Goal: Task Accomplishment & Management: Complete application form

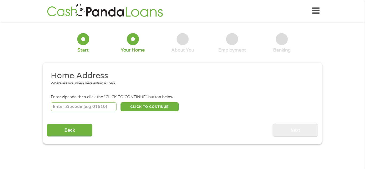
click at [83, 106] on input "number" at bounding box center [84, 106] width 66 height 9
type input "38680"
click at [148, 107] on button "CLICK TO CONTINUE" at bounding box center [150, 106] width 58 height 9
type input "38680"
type input "Walls"
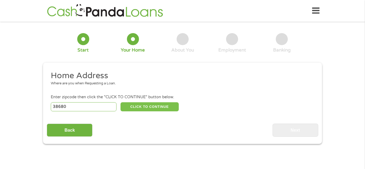
select select "[US_STATE]"
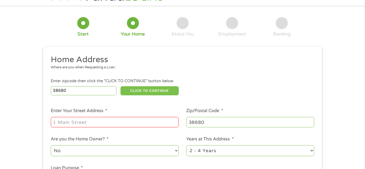
scroll to position [16, 0]
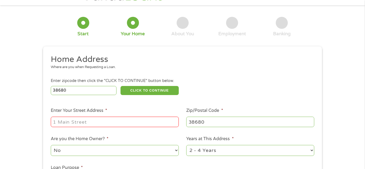
click at [82, 123] on input "Enter Your Street Address *" at bounding box center [115, 122] width 128 height 10
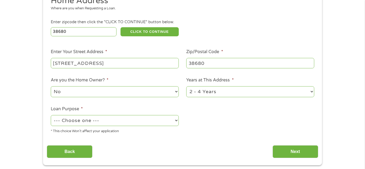
scroll to position [83, 0]
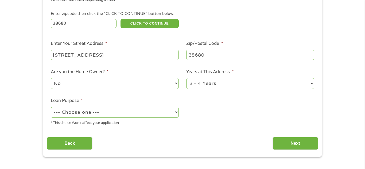
type input "[STREET_ADDRESS]"
click at [299, 83] on select "1 Year or less 1 - 2 Years 2 - 4 Years Over 4 Years" at bounding box center [250, 83] width 128 height 11
select select "60months"
click at [186, 79] on select "1 Year or less 1 - 2 Years 2 - 4 Years Over 4 Years" at bounding box center [250, 83] width 128 height 11
click at [176, 113] on select "--- Choose one --- Pay Bills Debt Consolidation Home Improvement Major Purchase…" at bounding box center [115, 112] width 128 height 11
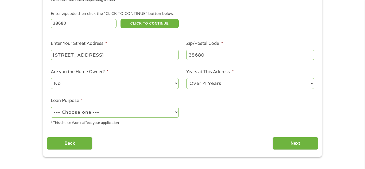
select select "other"
click at [51, 108] on select "--- Choose one --- Pay Bills Debt Consolidation Home Improvement Major Purchase…" at bounding box center [115, 112] width 128 height 11
click at [291, 144] on input "Next" at bounding box center [296, 143] width 46 height 13
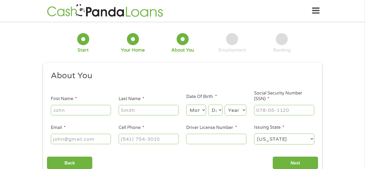
scroll to position [2, 2]
click at [67, 112] on input "First Name *" at bounding box center [81, 110] width 60 height 10
type input "[PERSON_NAME]"
click at [137, 108] on input "Last Name *" at bounding box center [149, 110] width 60 height 10
type input "[PERSON_NAME]"
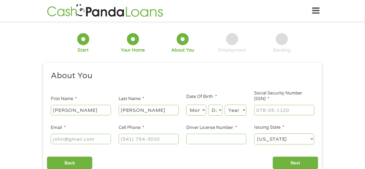
click at [196, 110] on select "Month 1 2 3 4 5 6 7 8 9 10 11 12" at bounding box center [196, 110] width 20 height 11
select select "1"
click at [186, 105] on select "Month 1 2 3 4 5 6 7 8 9 10 11 12" at bounding box center [196, 110] width 20 height 11
click at [214, 114] on select "Day 1 2 3 4 5 6 7 8 9 10 11 12 13 14 15 16 17 18 19 20 21 22 23 24 25 26 27 28 …" at bounding box center [215, 110] width 14 height 11
select select "3"
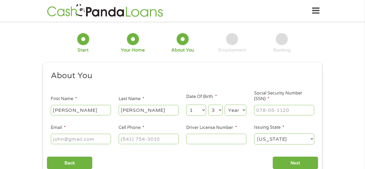
click at [208, 105] on select "Day 1 2 3 4 5 6 7 8 9 10 11 12 13 14 15 16 17 18 19 20 21 22 23 24 25 26 27 28 …" at bounding box center [215, 110] width 14 height 11
click at [234, 111] on select "Year [DATE] 2006 2005 2004 2003 2002 2001 2000 1999 1998 1997 1996 1995 1994 19…" at bounding box center [236, 110] width 22 height 11
select select "1968"
click at [225, 105] on select "Year [DATE] 2006 2005 2004 2003 2002 2001 2000 1999 1998 1997 1996 1995 1994 19…" at bounding box center [236, 110] width 22 height 11
click at [275, 111] on input "___-__-____" at bounding box center [284, 110] width 60 height 10
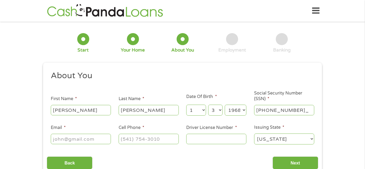
type input "425-19-0212"
click at [93, 141] on input "Email *" at bounding box center [81, 139] width 60 height 10
type input "[EMAIL_ADDRESS][DOMAIN_NAME]"
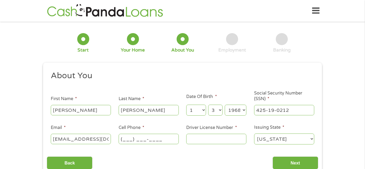
click at [151, 141] on input "(___) ___-____" at bounding box center [149, 139] width 60 height 10
type input "[PHONE_NUMBER]"
click at [213, 140] on input "Driver License Number *" at bounding box center [216, 139] width 60 height 10
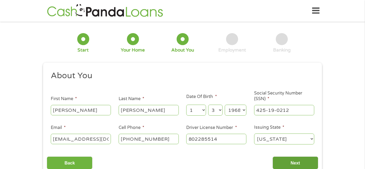
type input "802285514"
click at [297, 165] on input "Next" at bounding box center [296, 163] width 46 height 13
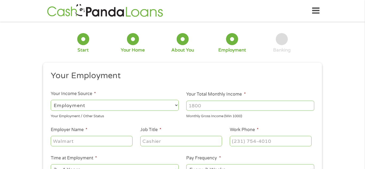
scroll to position [2, 2]
click at [88, 107] on select "--- Choose one --- Employment [DEMOGRAPHIC_DATA] Benefits" at bounding box center [115, 105] width 128 height 11
click at [51, 100] on select "--- Choose one --- Employment [DEMOGRAPHIC_DATA] Benefits" at bounding box center [115, 105] width 128 height 11
click at [212, 106] on input "Your Total Monthly Income *" at bounding box center [250, 106] width 128 height 10
type input "5400"
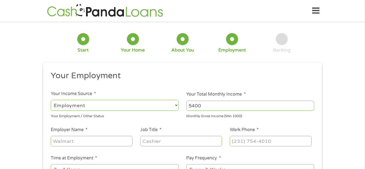
click at [82, 142] on input "Employer Name *" at bounding box center [92, 141] width 82 height 10
type input "Terex"
click at [173, 144] on input "Job Title *" at bounding box center [181, 141] width 82 height 10
type input "Supervisor"
click at [257, 143] on input "(___) ___-____" at bounding box center [271, 141] width 82 height 10
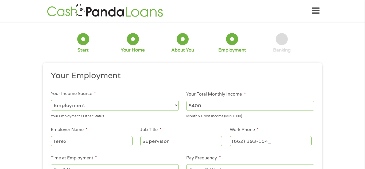
type input "[PHONE_NUMBER]"
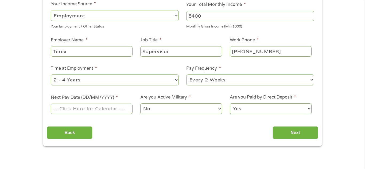
scroll to position [91, 0]
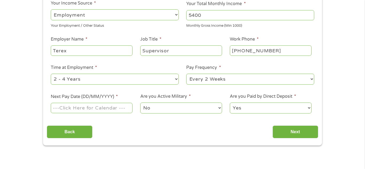
click at [213, 79] on select "--- Choose one --- Every 2 Weeks Every Week Monthly Semi-Monthly" at bounding box center [250, 79] width 128 height 11
click at [186, 74] on select "--- Choose one --- Every 2 Weeks Every Week Monthly Semi-Monthly" at bounding box center [250, 79] width 128 height 11
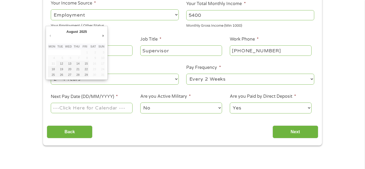
click at [79, 109] on input "Next Pay Date (DD/MM/YYYY) *" at bounding box center [92, 108] width 82 height 10
type input "[DATE]"
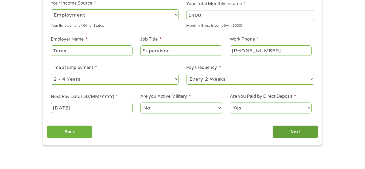
click at [301, 133] on input "Next" at bounding box center [296, 132] width 46 height 13
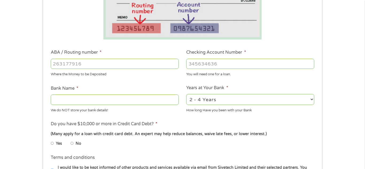
scroll to position [126, 0]
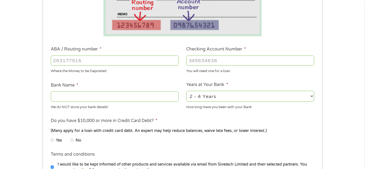
click at [73, 141] on input "No" at bounding box center [72, 140] width 3 height 9
radio input "true"
click at [88, 62] on input "ABA / Routing number *" at bounding box center [115, 61] width 128 height 10
type input "103100195"
type input "CENTRAL NATIONAL BANK TRUST"
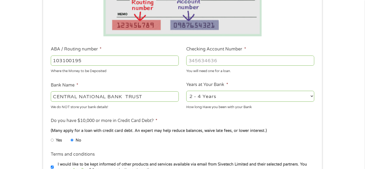
type input "103100195"
click at [199, 62] on input "Checking Account Number *" at bounding box center [250, 61] width 128 height 10
type input "248108884953"
click at [151, 96] on input "CENTRAL NATIONAL BANK TRUST" at bounding box center [115, 96] width 128 height 10
type input "C"
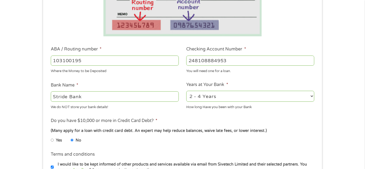
type input "Stride Bank"
click at [312, 98] on select "2 - 4 Years 6 - 12 Months 1 - 2 Years Over 4 Years" at bounding box center [250, 96] width 128 height 11
select select "60months"
click at [186, 91] on select "2 - 4 Years 6 - 12 Months 1 - 2 Years Over 4 Years" at bounding box center [250, 96] width 128 height 11
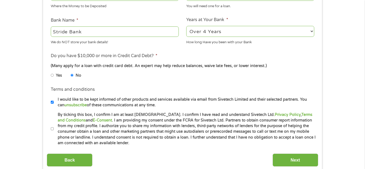
scroll to position [198, 0]
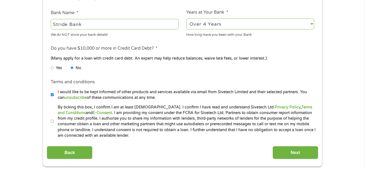
click at [52, 97] on input "I would like to be kept informed of other products and services available via e…" at bounding box center [52, 95] width 3 height 9
checkbox input "false"
click at [52, 123] on input "By ticking this box, I confirm I am at least [DEMOGRAPHIC_DATA]. I confirm I ha…" at bounding box center [52, 121] width 3 height 9
checkbox input "true"
click at [288, 154] on input "Next" at bounding box center [296, 152] width 46 height 13
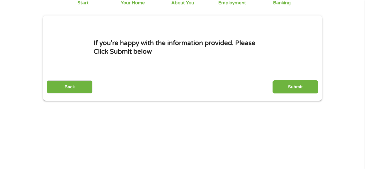
scroll to position [0, 0]
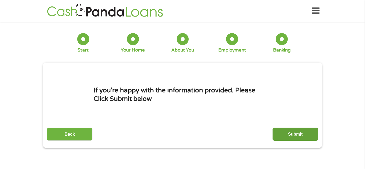
click at [295, 131] on input "Submit" at bounding box center [296, 134] width 46 height 13
